Goal: Task Accomplishment & Management: Manage account settings

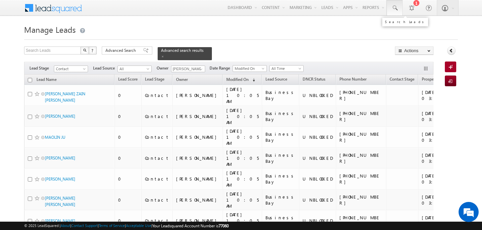
click at [399, 13] on link at bounding box center [395, 7] width 16 height 15
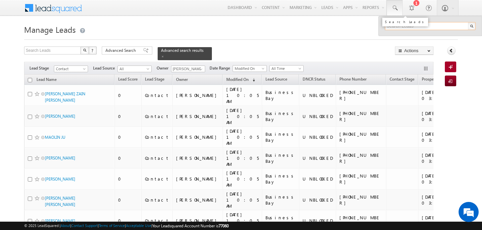
paste input "[PHONE_NUMBER]"
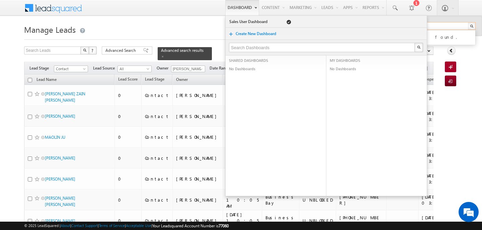
type input "[PHONE_NUMBER]"
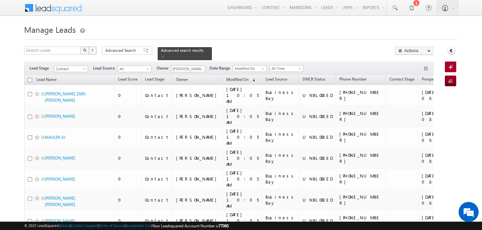
click at [31, 79] on input "checkbox" at bounding box center [30, 80] width 4 height 4
checkbox input "true"
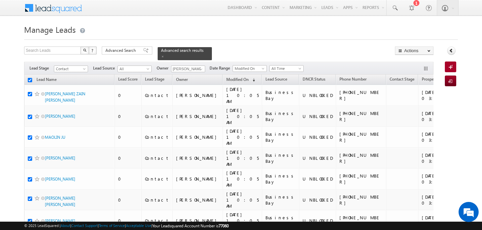
checkbox input "true"
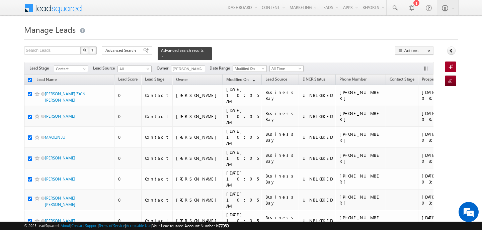
checkbox input "true"
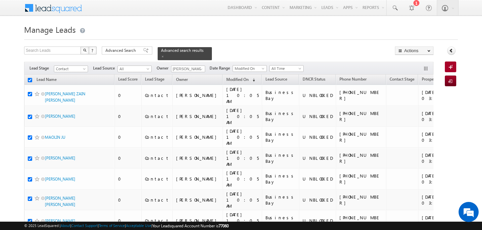
checkbox input "true"
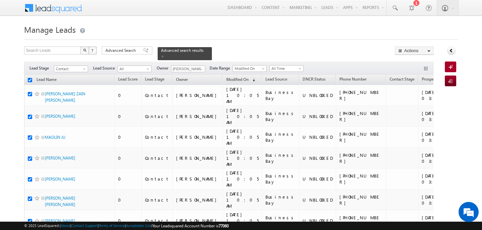
checkbox input "true"
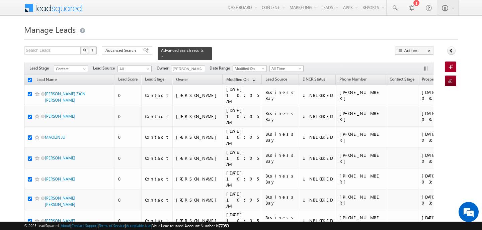
checkbox input "true"
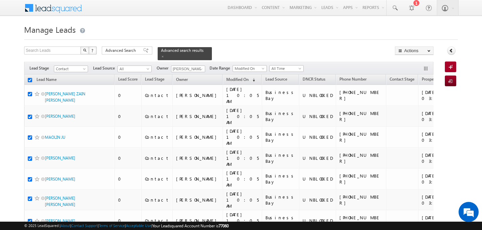
checkbox input "true"
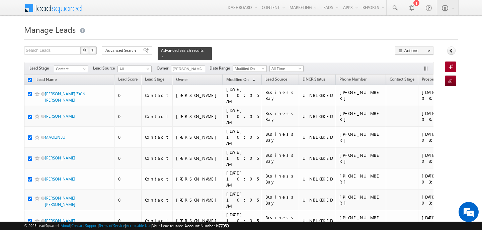
checkbox input "true"
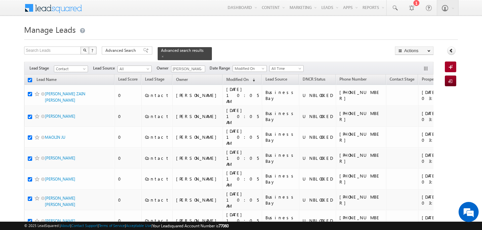
checkbox input "true"
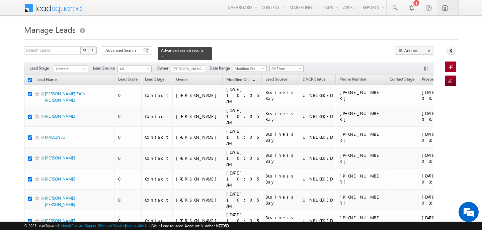
checkbox input "true"
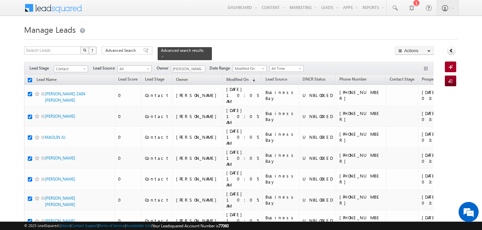
checkbox input "true"
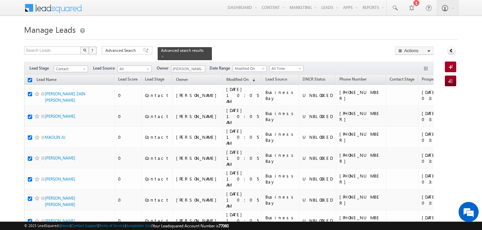
checkbox input "true"
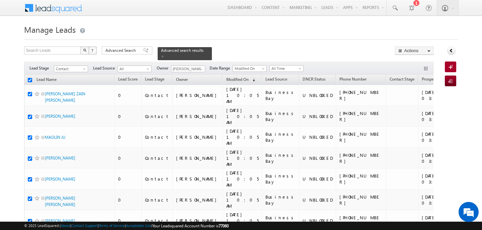
checkbox input "true"
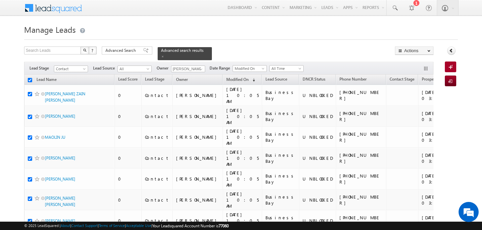
checkbox input "true"
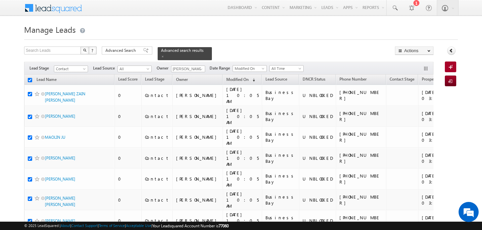
checkbox input "true"
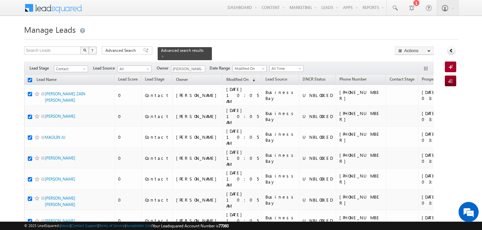
checkbox input "true"
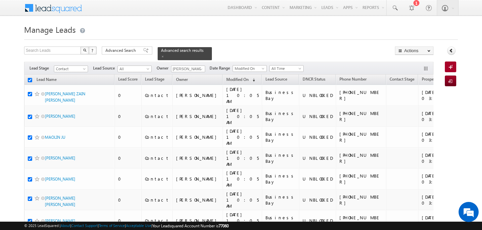
checkbox input "true"
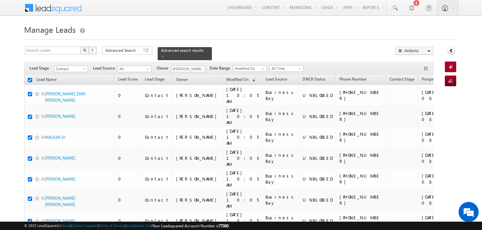
checkbox input "true"
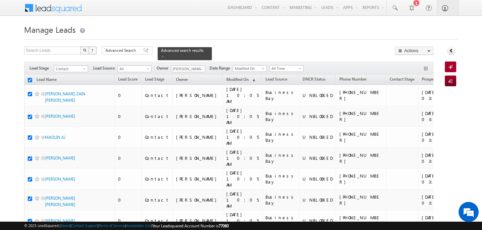
checkbox input "true"
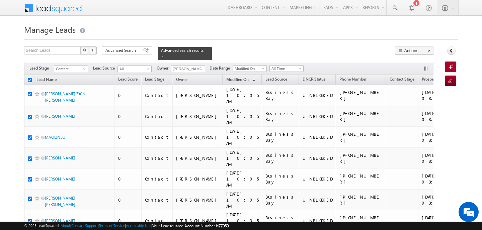
checkbox input "true"
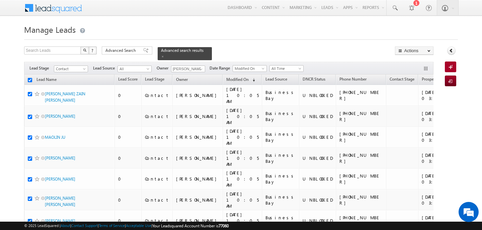
checkbox input "true"
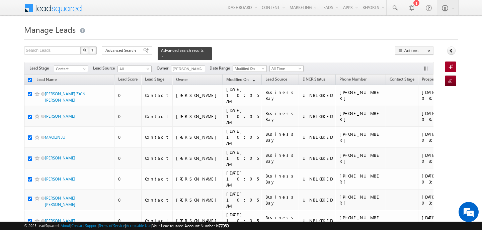
checkbox input "true"
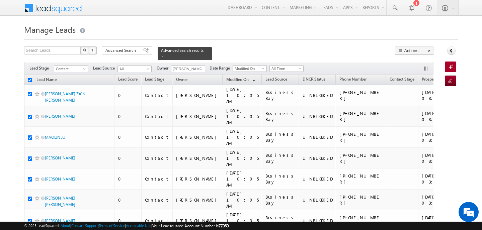
checkbox input "true"
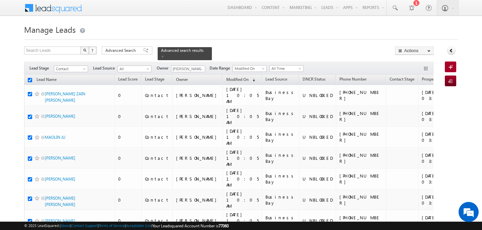
checkbox input "true"
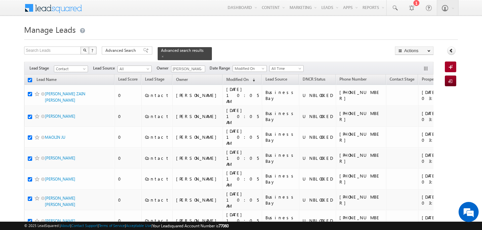
checkbox input "true"
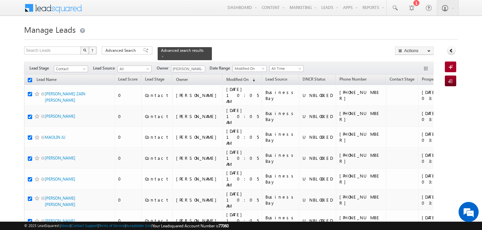
checkbox input "true"
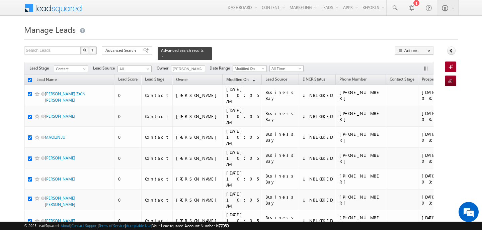
checkbox input "true"
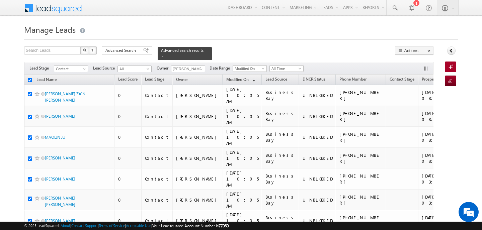
checkbox input "true"
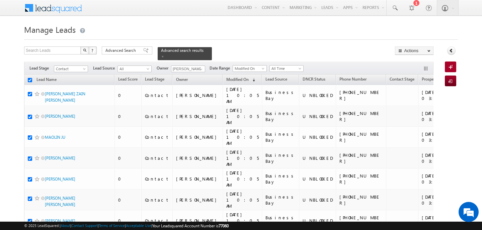
checkbox input "true"
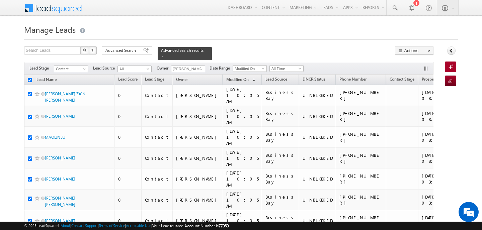
checkbox input "true"
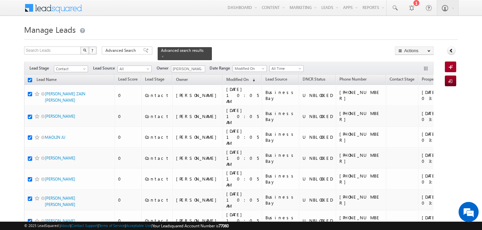
checkbox input "true"
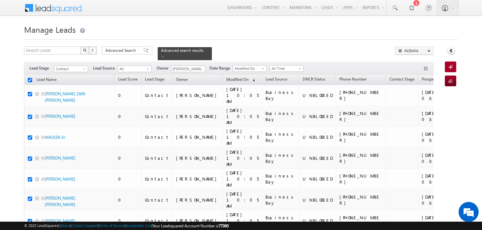
checkbox input "true"
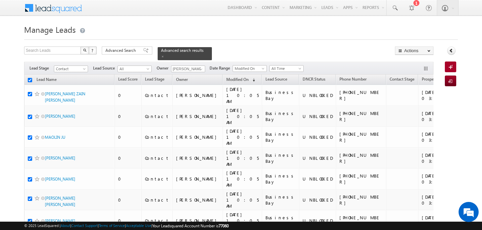
checkbox input "true"
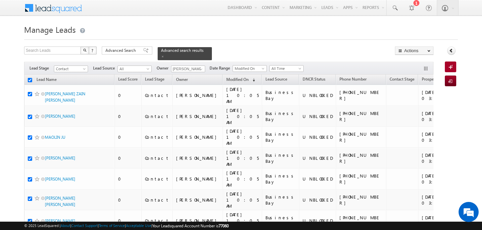
checkbox input "true"
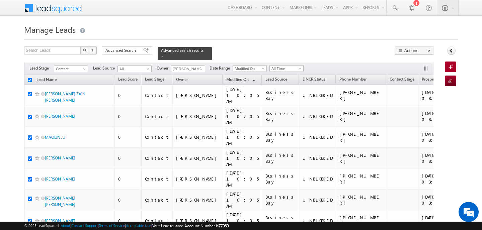
checkbox input "true"
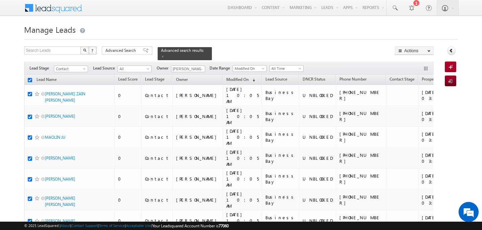
checkbox input "true"
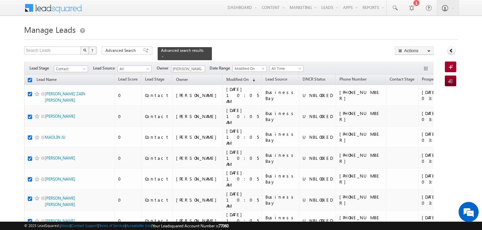
checkbox input "true"
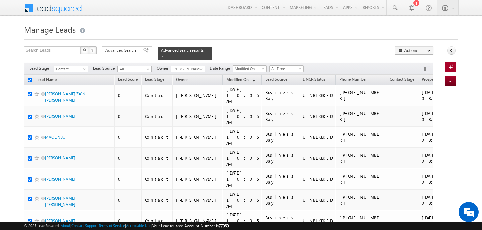
checkbox input "true"
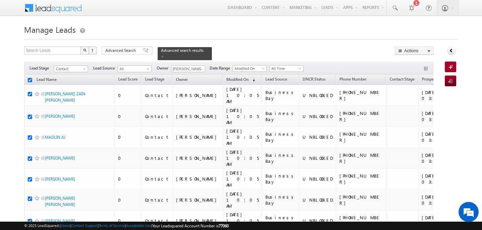
checkbox input "true"
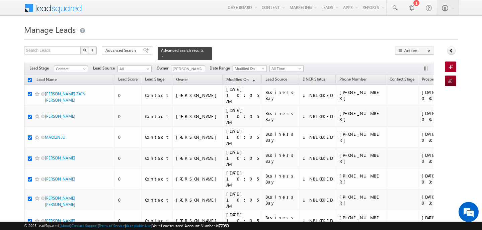
checkbox input "true"
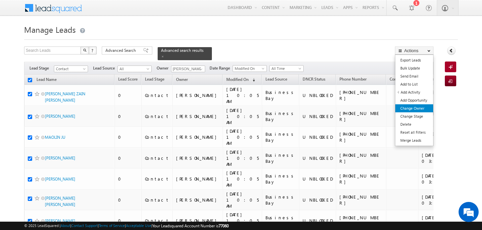
click at [416, 109] on link "Change Owner" at bounding box center [414, 108] width 38 height 8
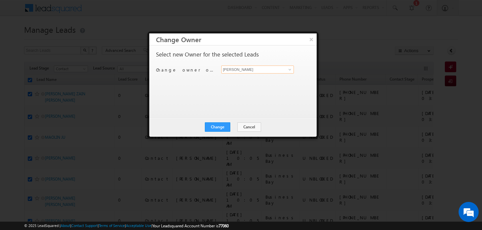
click at [245, 68] on input "[PERSON_NAME]" at bounding box center [257, 70] width 73 height 8
click at [244, 75] on link "[PERSON_NAME] [PERSON_NAME][EMAIL_ADDRESS][PERSON_NAME][DOMAIN_NAME]" at bounding box center [257, 80] width 73 height 13
click at [227, 126] on button "Change" at bounding box center [217, 127] width 25 height 9
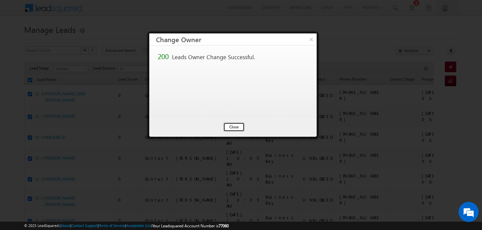
click at [237, 127] on button "Close" at bounding box center [233, 127] width 21 height 9
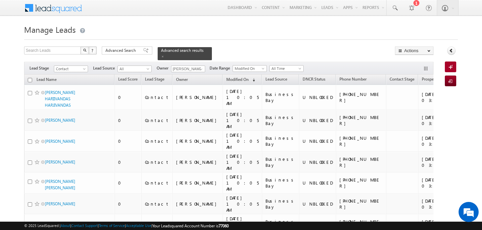
click at [30, 79] on input "checkbox" at bounding box center [30, 80] width 4 height 4
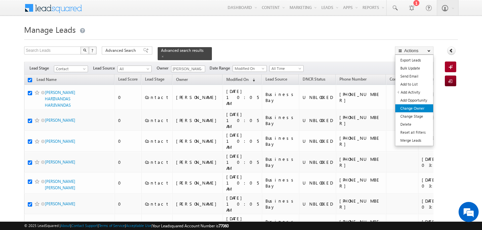
click at [414, 108] on link "Change Owner" at bounding box center [414, 108] width 38 height 8
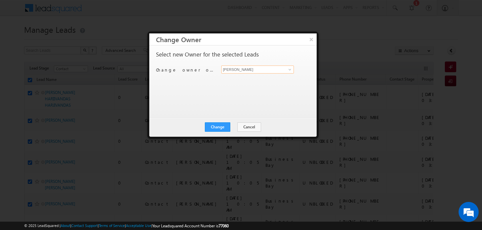
click at [240, 69] on input "[PERSON_NAME]" at bounding box center [257, 70] width 73 height 8
click at [236, 79] on link "[PERSON_NAME] [PERSON_NAME][EMAIL_ADDRESS][PERSON_NAME][DOMAIN_NAME]" at bounding box center [257, 80] width 73 height 13
click at [221, 126] on button "Change" at bounding box center [217, 127] width 25 height 9
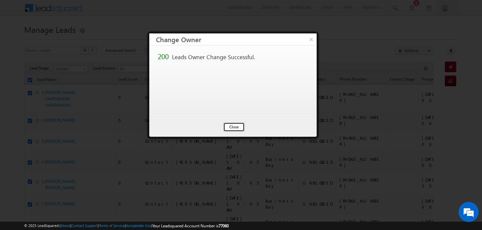
click at [228, 127] on button "Close" at bounding box center [233, 127] width 21 height 9
